Goal: Task Accomplishment & Management: Manage account settings

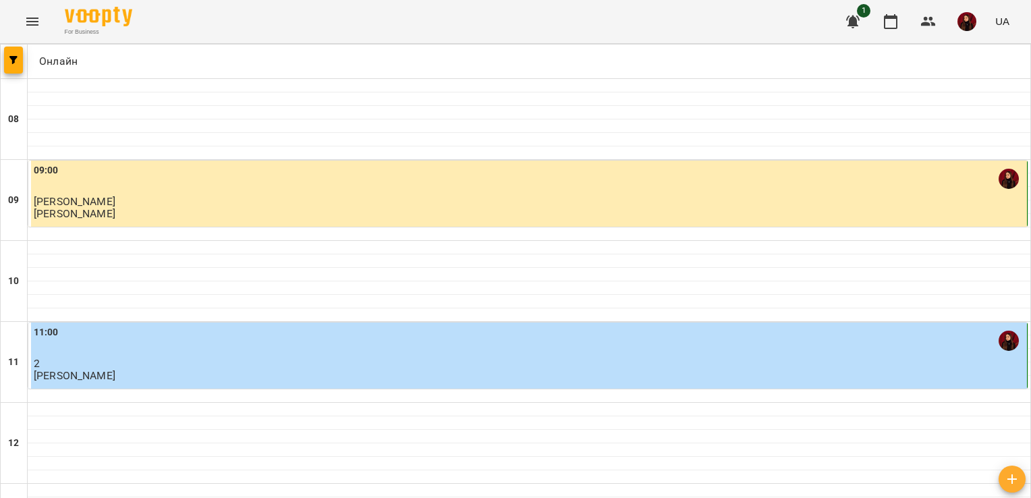
scroll to position [645, 0]
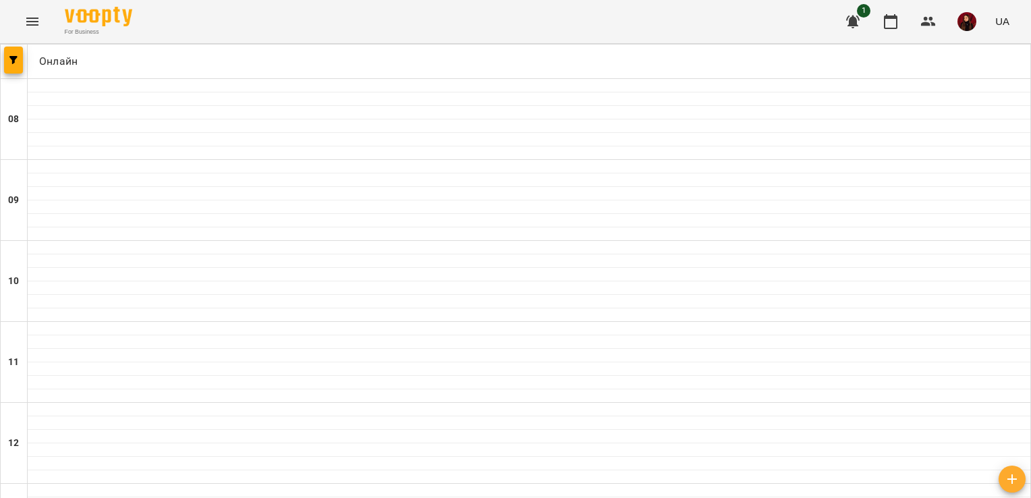
scroll to position [554, 0]
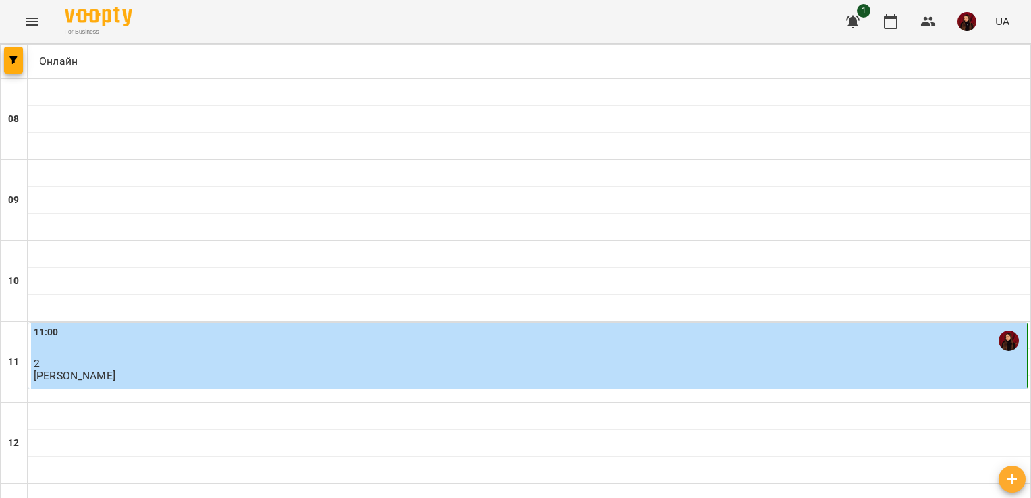
scroll to position [187, 0]
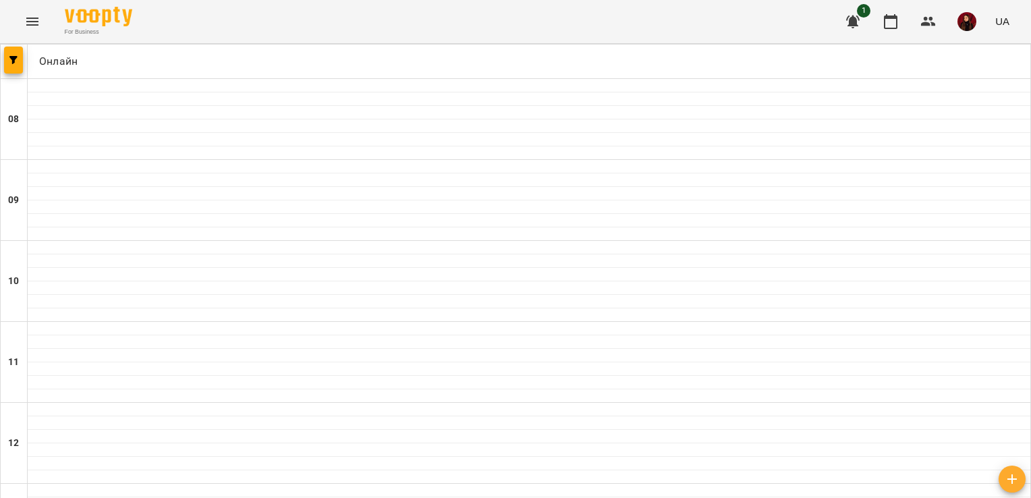
scroll to position [530, 0]
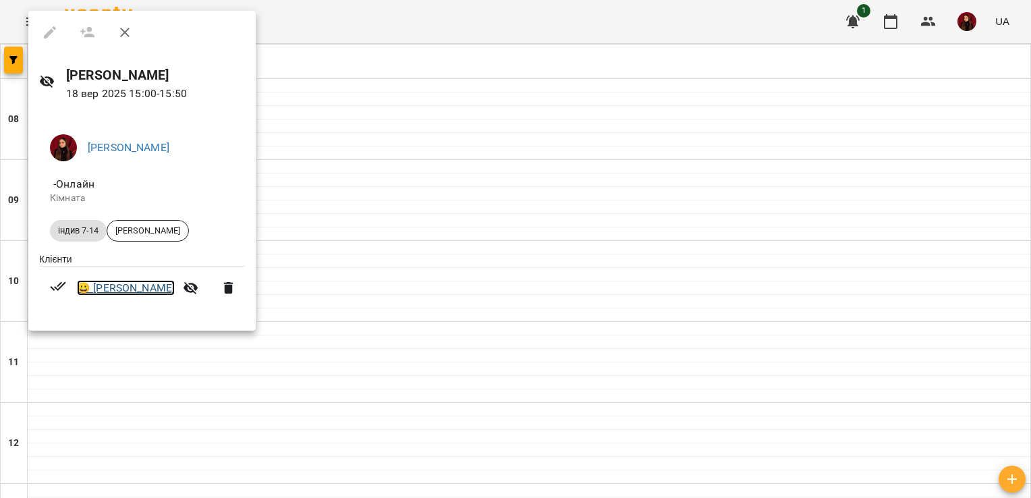
click at [103, 290] on link "😀 [PERSON_NAME]" at bounding box center [126, 288] width 98 height 16
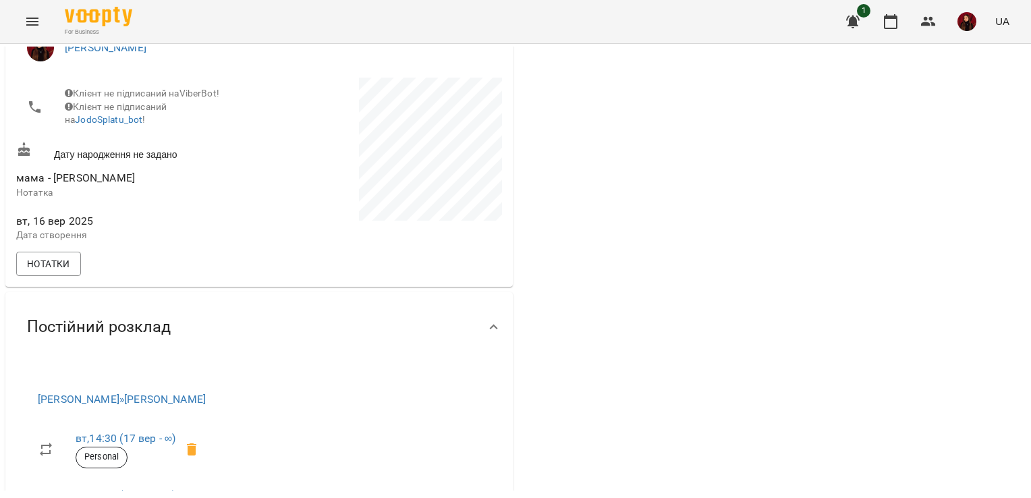
scroll to position [266, 0]
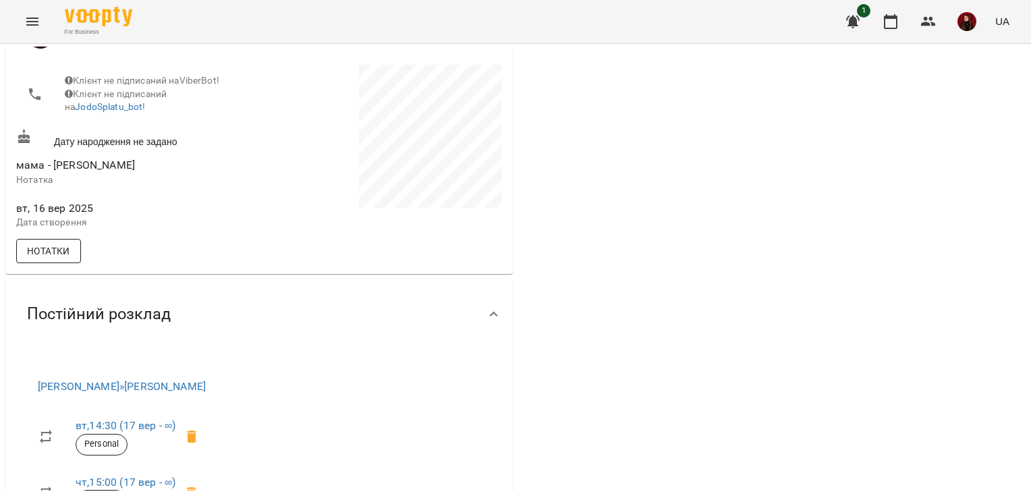
click at [66, 259] on span "Нотатки" at bounding box center [48, 251] width 43 height 16
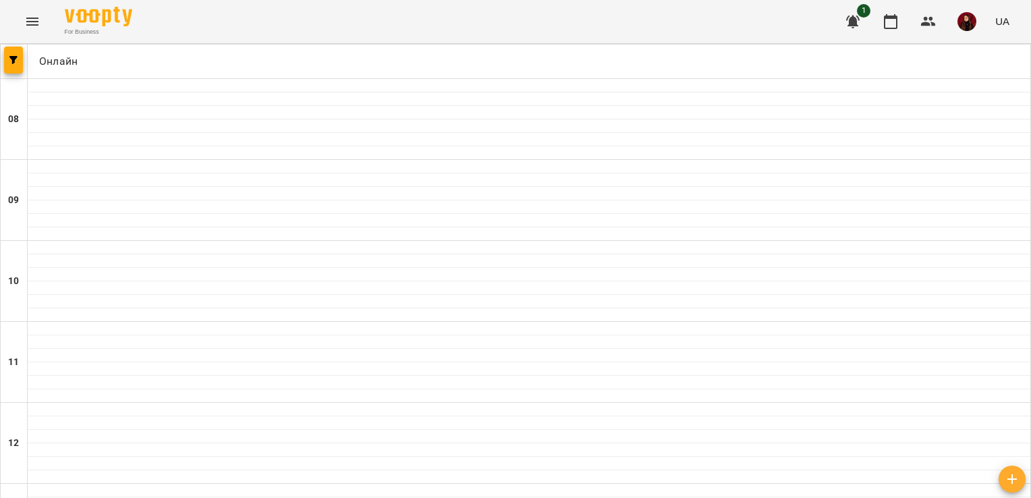
scroll to position [741, 0]
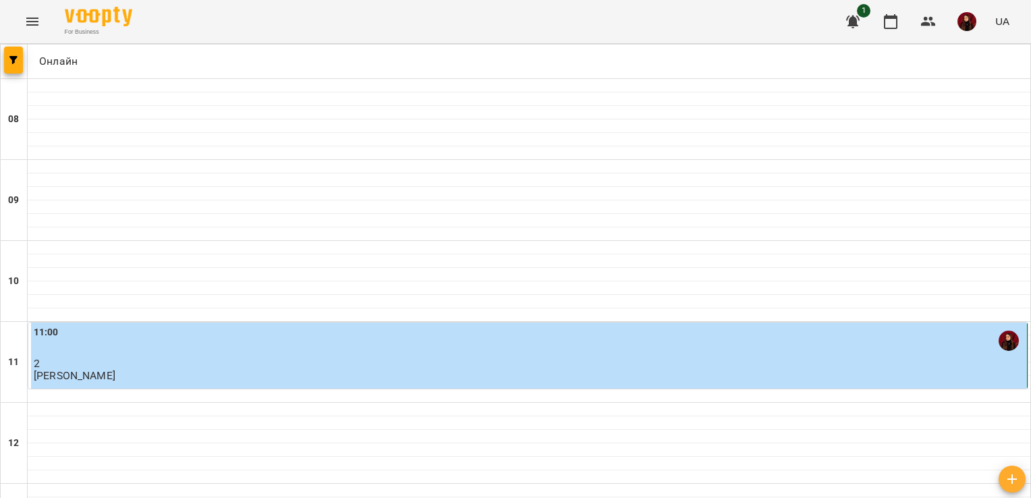
scroll to position [685, 0]
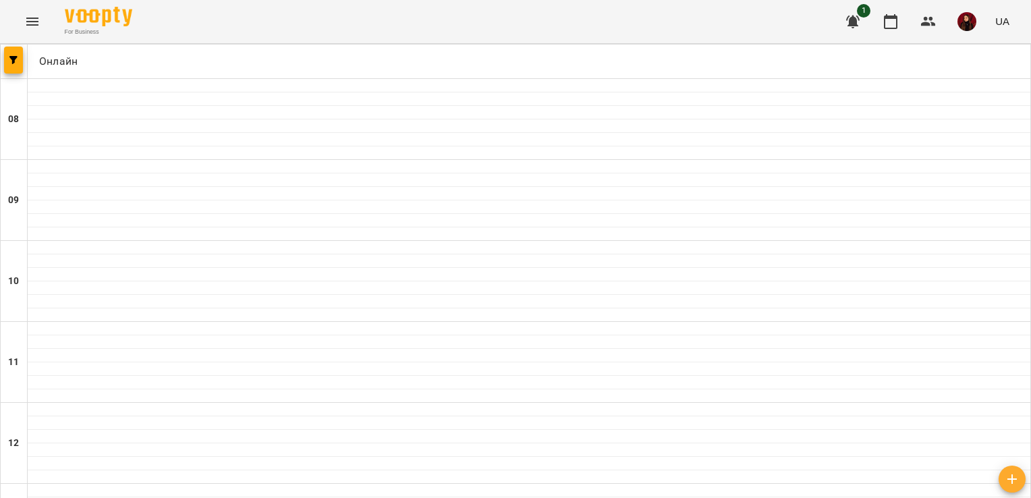
scroll to position [348, 0]
